Goal: Feedback & Contribution: Leave review/rating

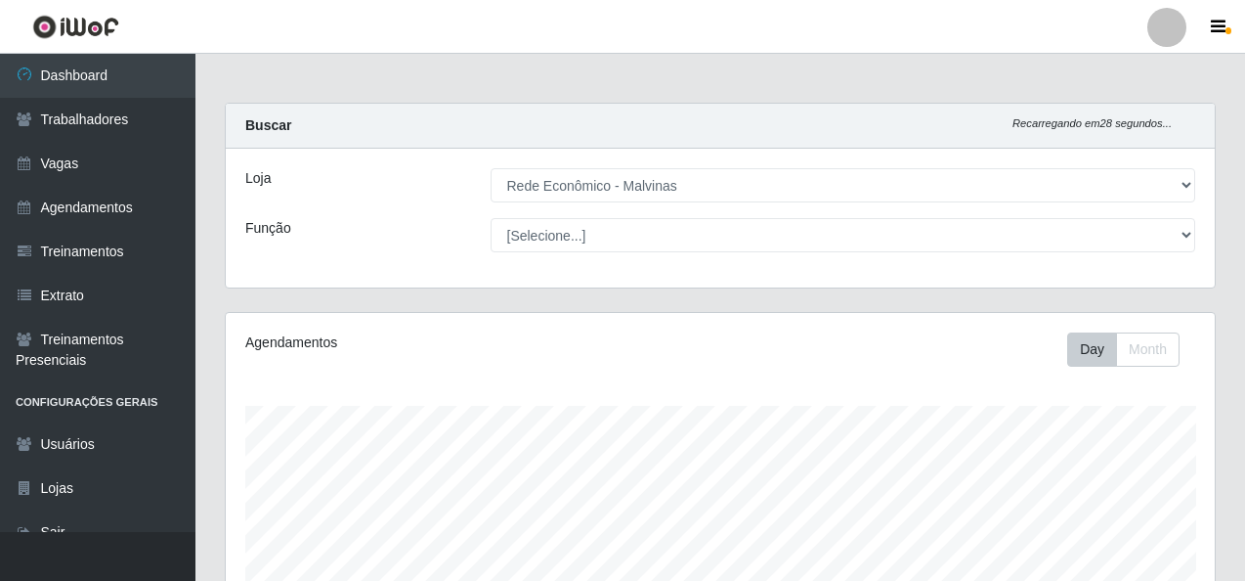
select select "194"
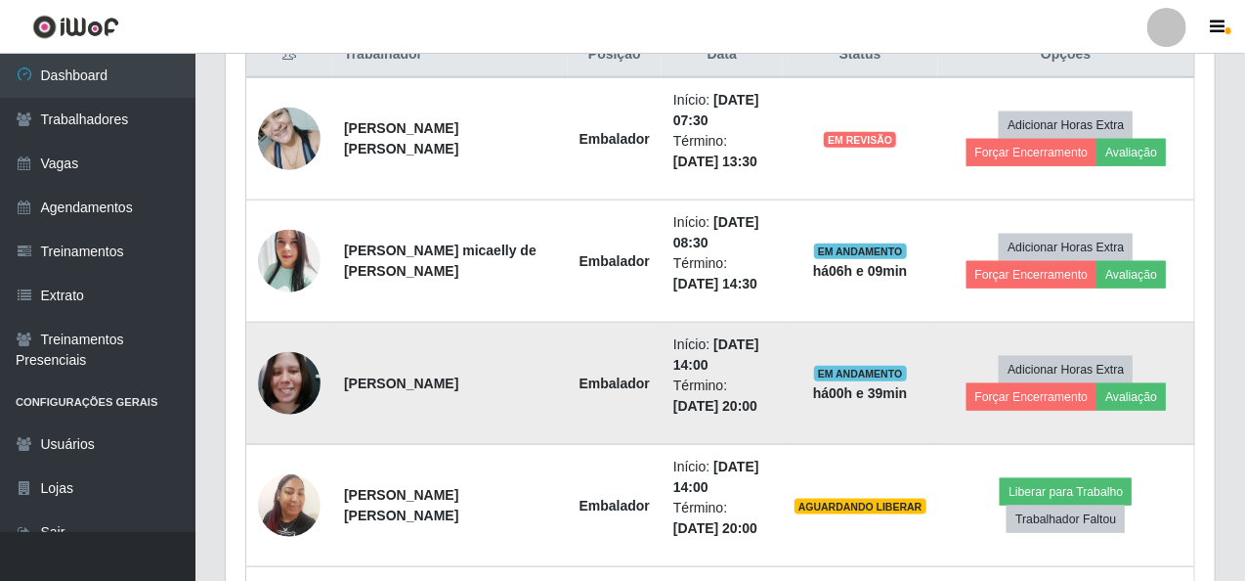
scroll to position [660, 0]
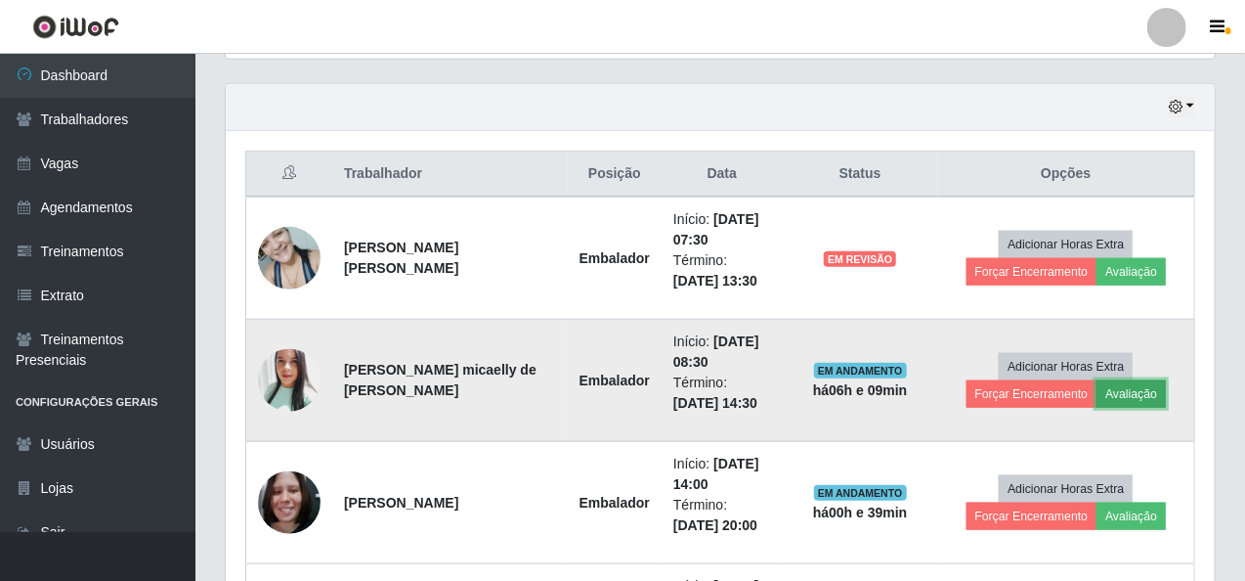
click at [1123, 388] on button "Avaliação" at bounding box center [1131, 393] width 69 height 27
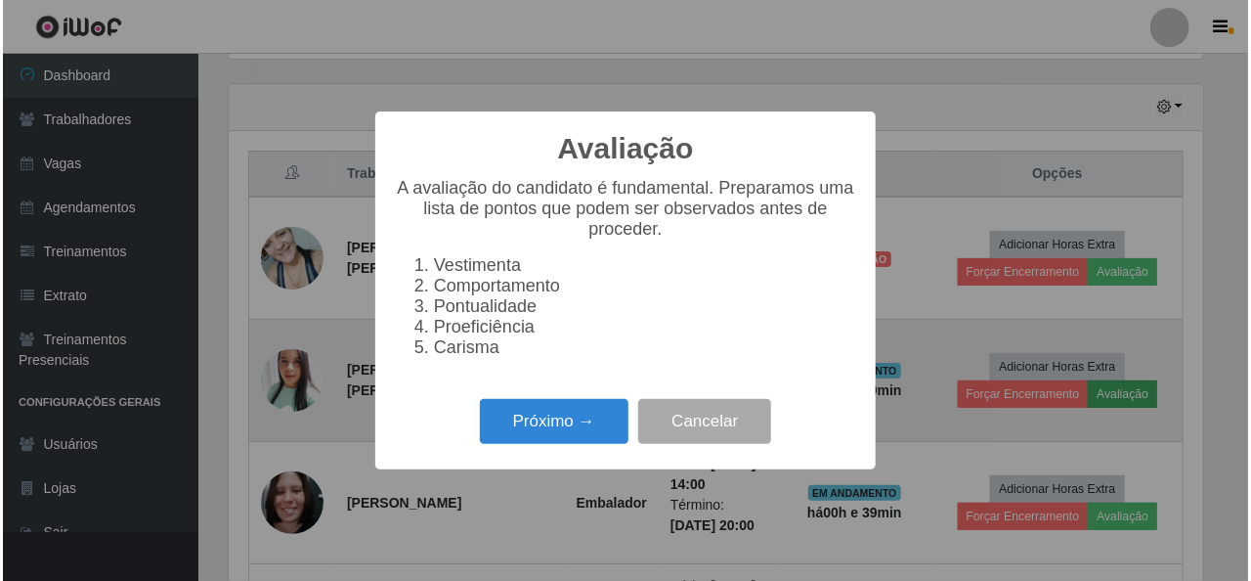
scroll to position [406, 981]
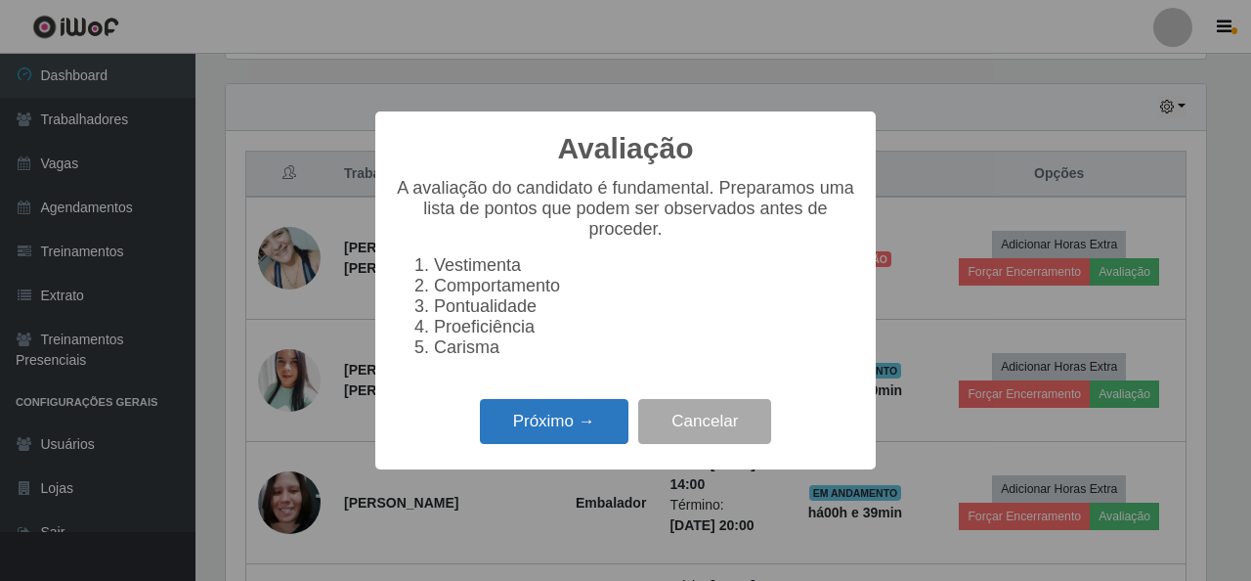
click at [575, 422] on button "Próximo →" at bounding box center [554, 422] width 149 height 46
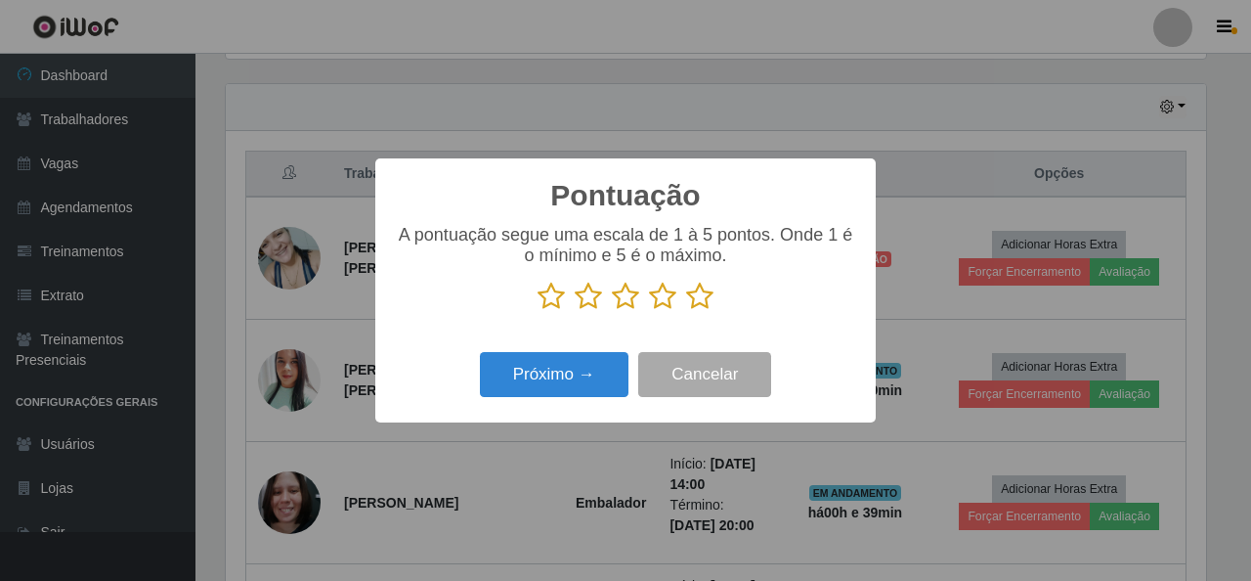
click at [694, 300] on icon at bounding box center [699, 295] width 27 height 29
click at [686, 311] on input "radio" at bounding box center [686, 311] width 0 height 0
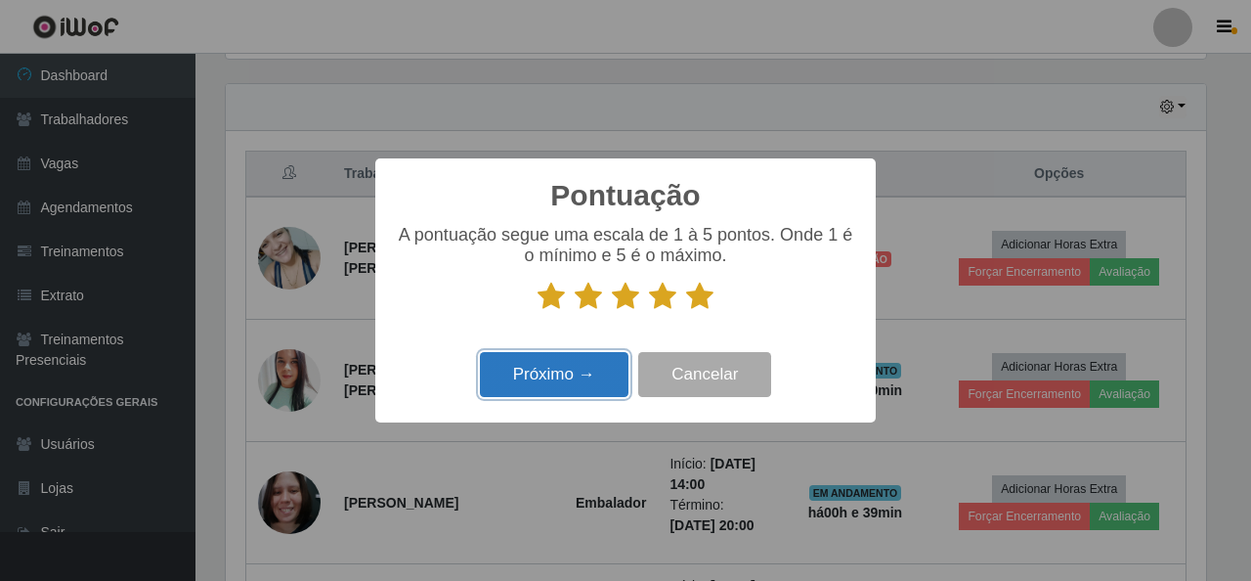
click at [557, 374] on button "Próximo →" at bounding box center [554, 375] width 149 height 46
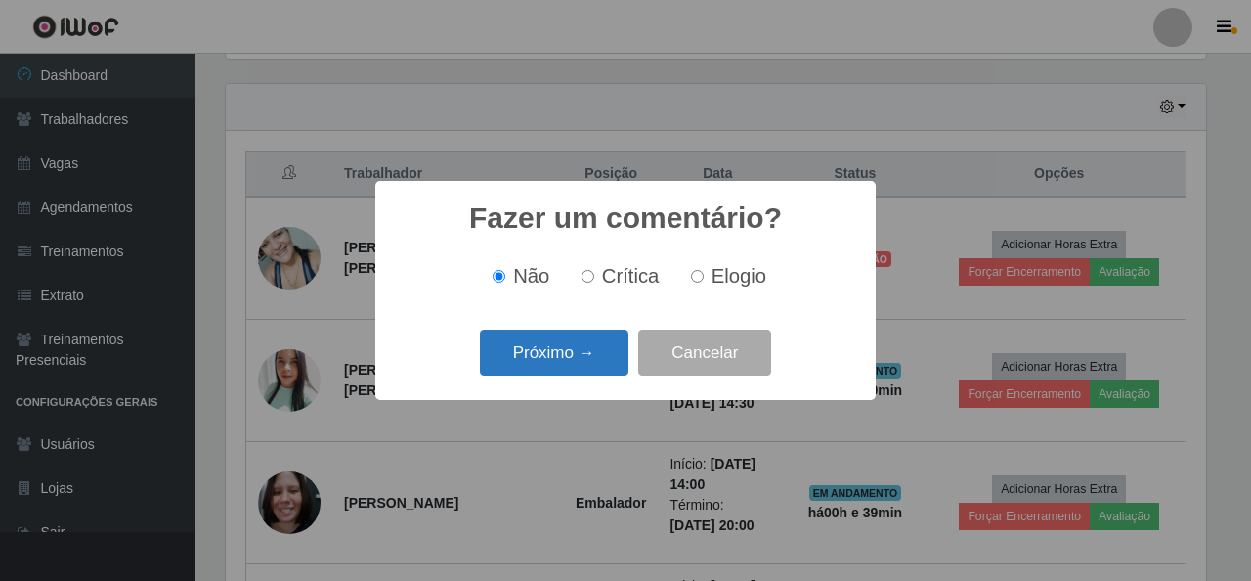
click at [552, 348] on button "Próximo →" at bounding box center [554, 352] width 149 height 46
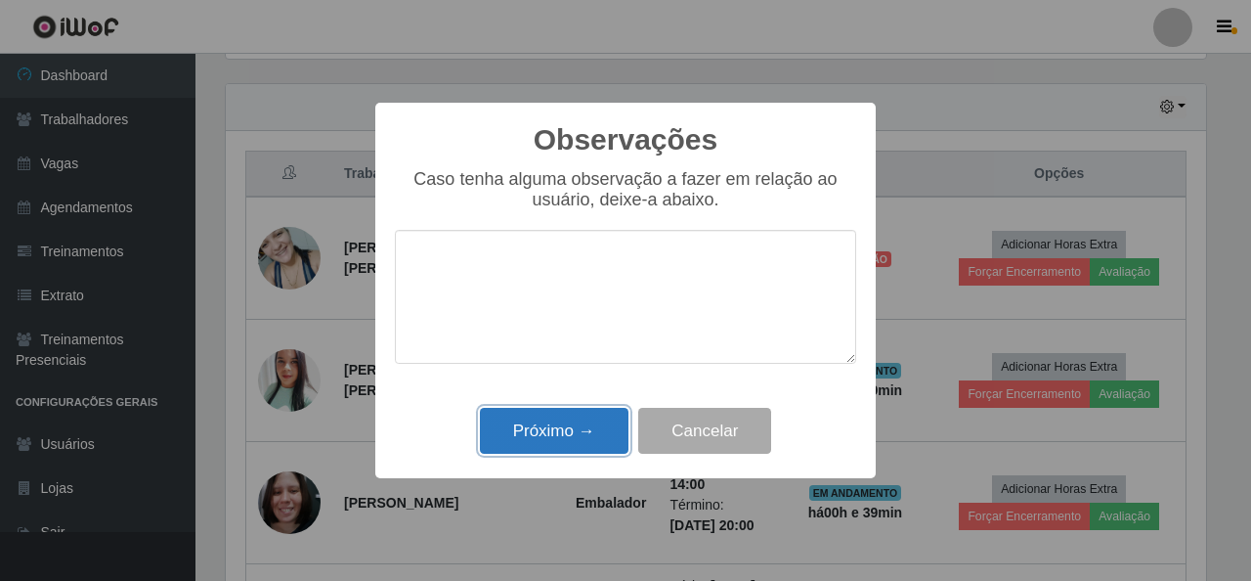
click at [554, 423] on button "Próximo →" at bounding box center [554, 431] width 149 height 46
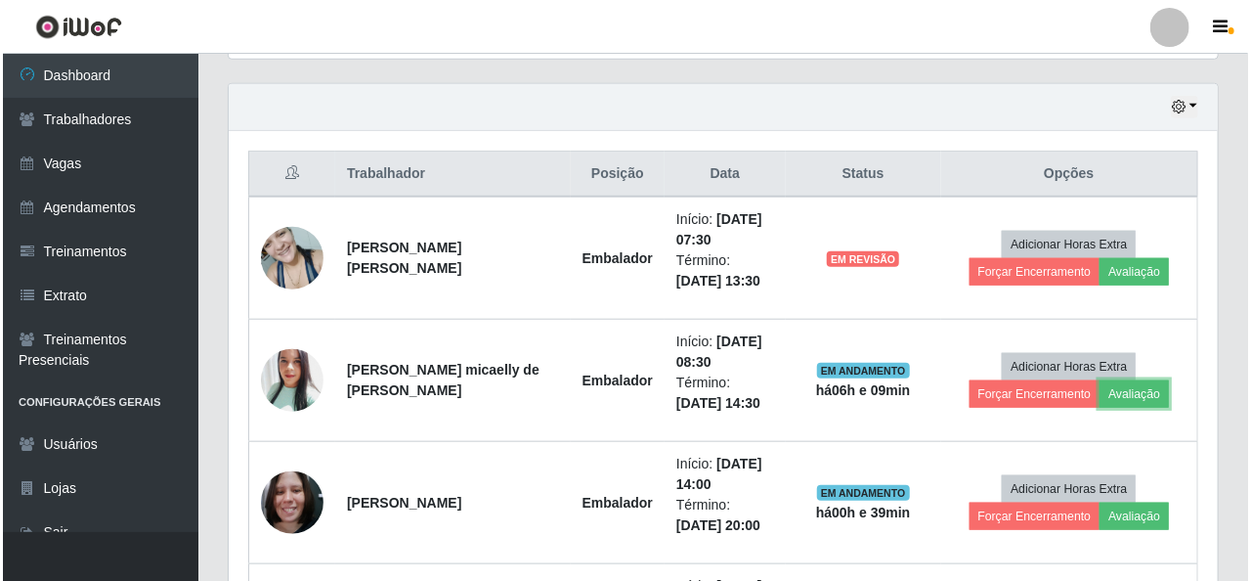
scroll to position [406, 989]
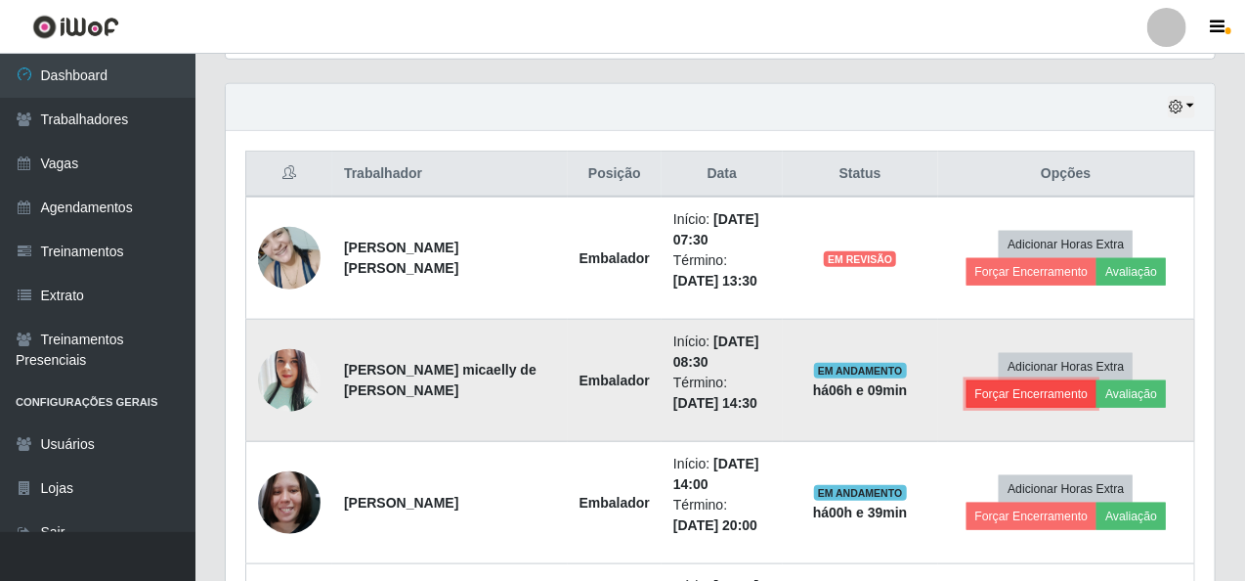
click at [986, 387] on button "Forçar Encerramento" at bounding box center [1032, 393] width 131 height 27
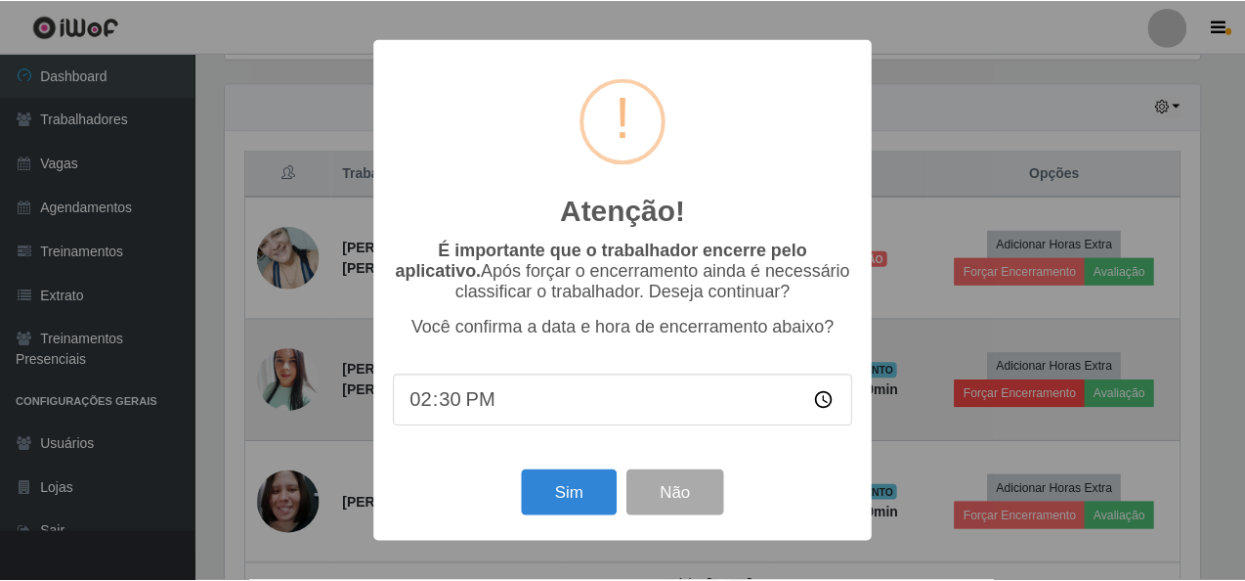
scroll to position [406, 981]
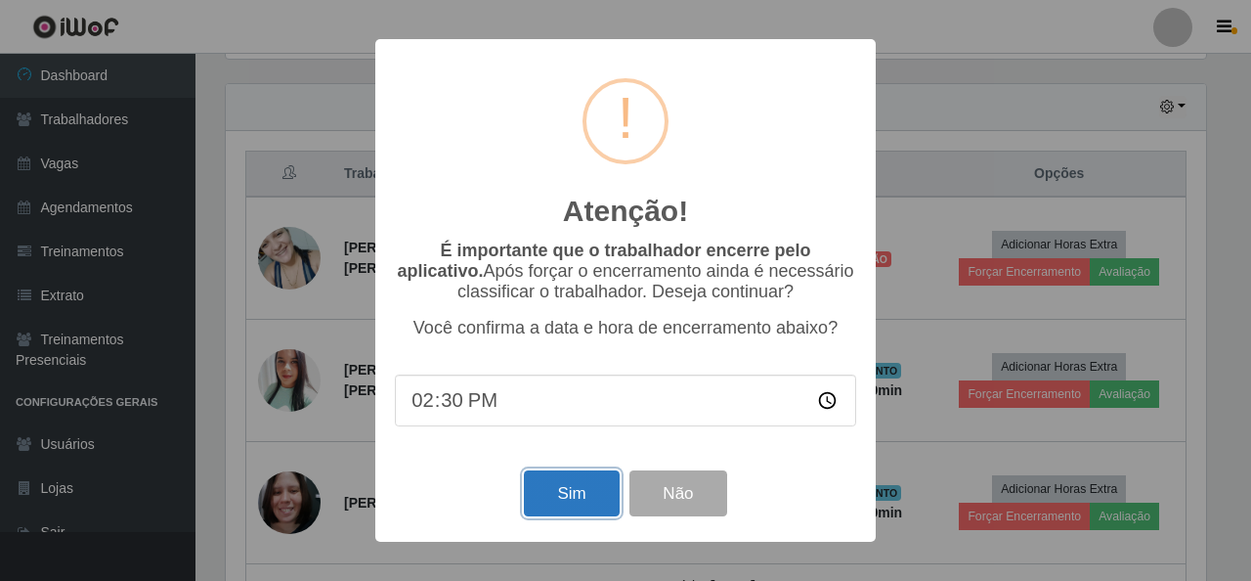
click at [571, 495] on button "Sim" at bounding box center [571, 493] width 95 height 46
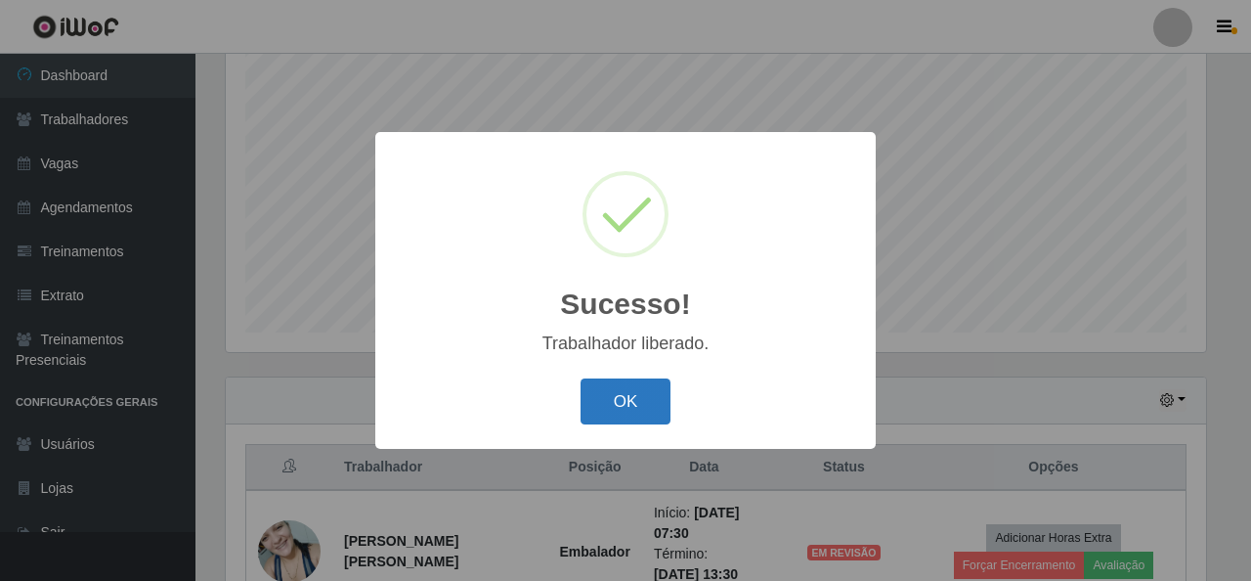
click at [608, 408] on button "OK" at bounding box center [626, 401] width 91 height 46
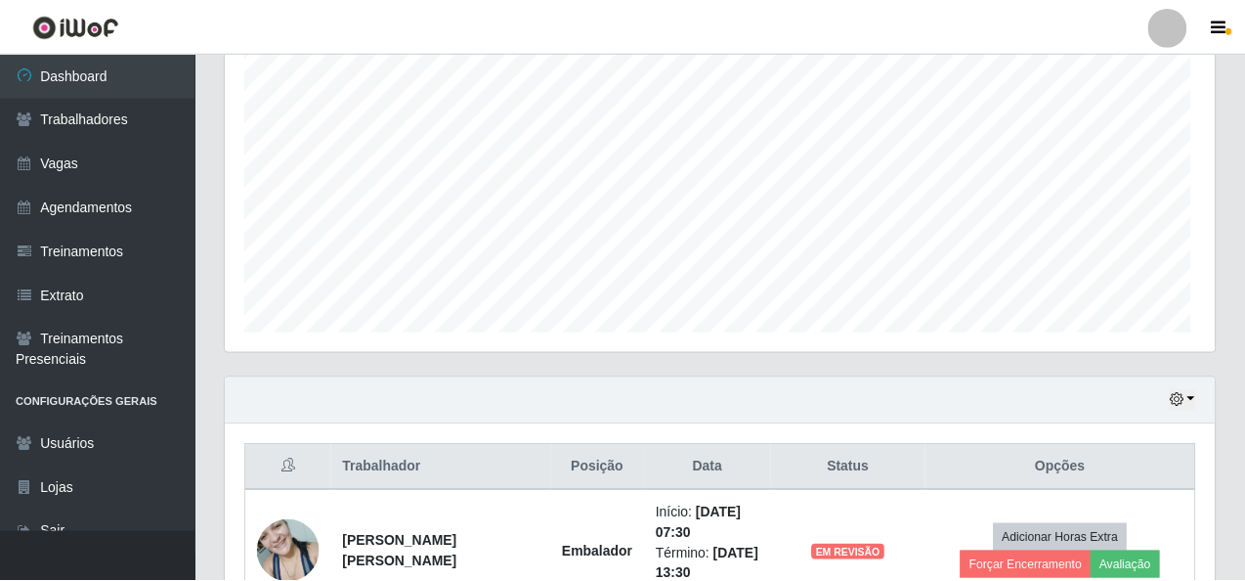
scroll to position [406, 989]
